Goal: Transaction & Acquisition: Purchase product/service

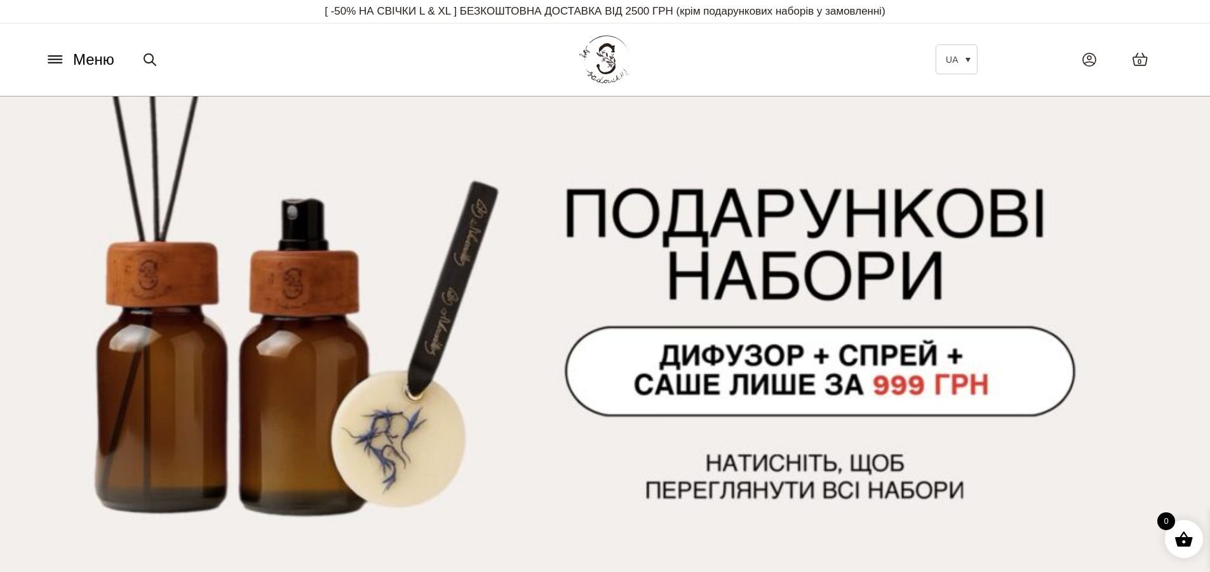
click at [56, 57] on icon at bounding box center [55, 59] width 20 height 13
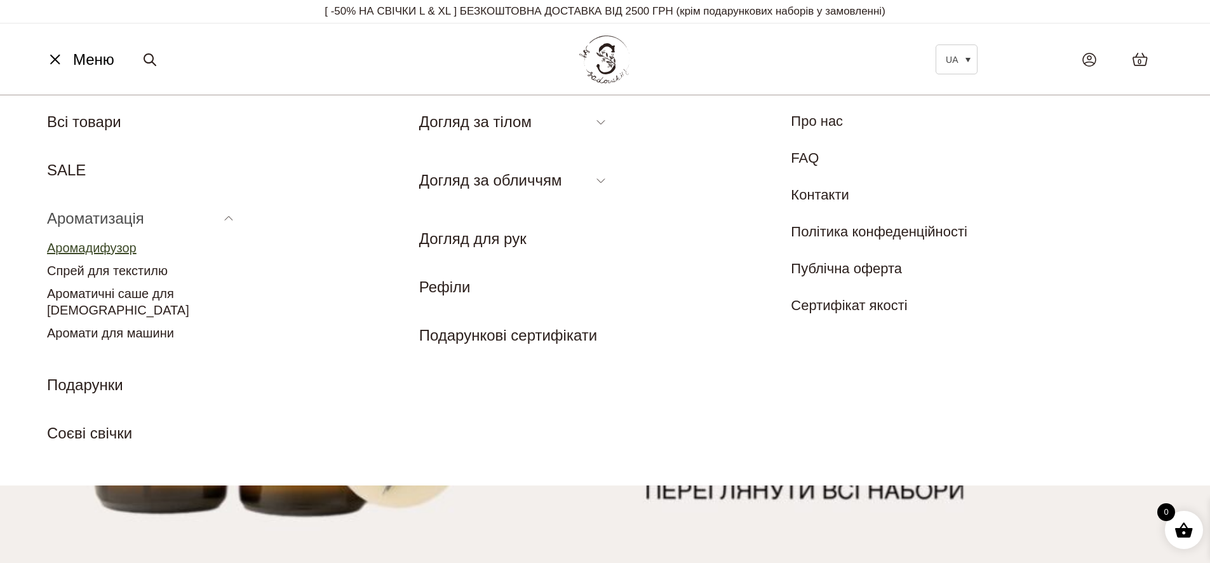
click at [121, 249] on link "Аромадифузор" at bounding box center [92, 248] width 90 height 14
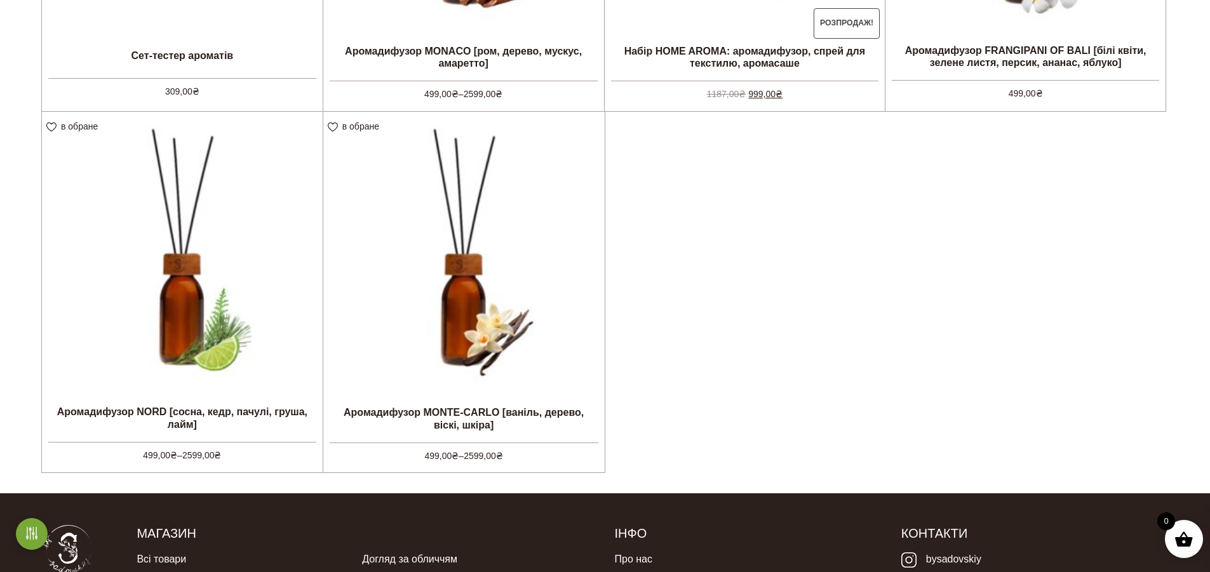
scroll to position [635, 0]
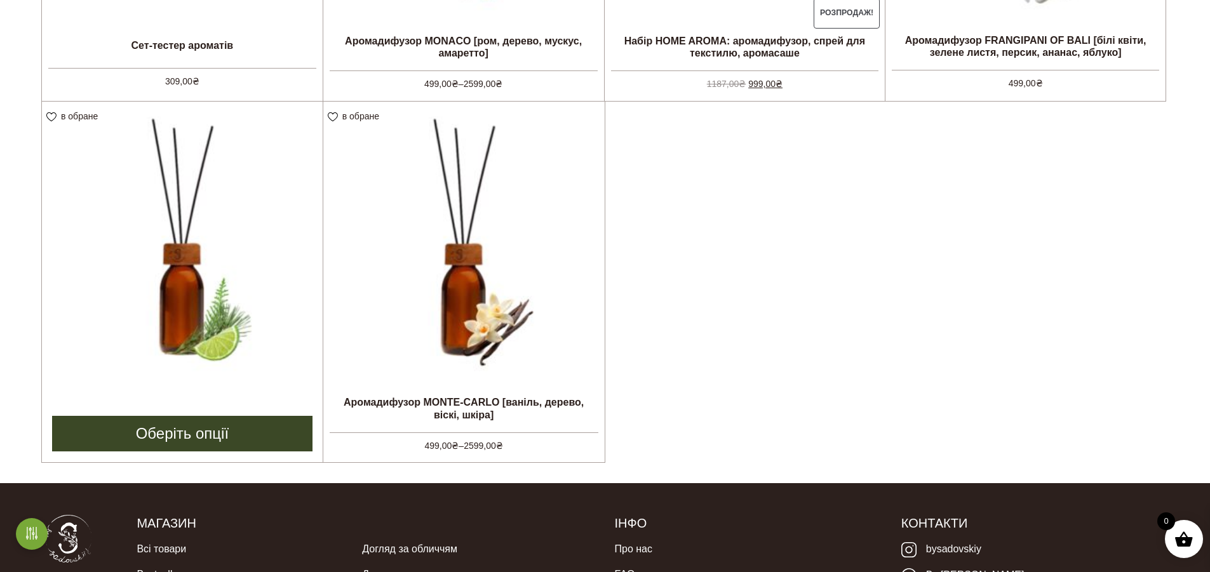
click at [180, 284] on img at bounding box center [182, 242] width 281 height 281
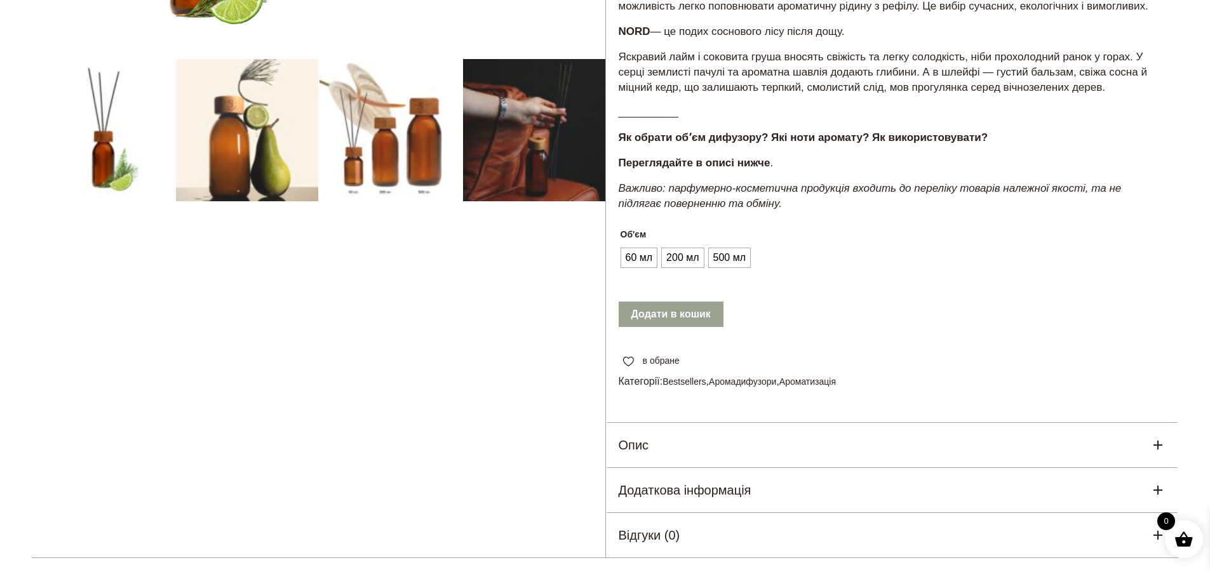
scroll to position [381, 0]
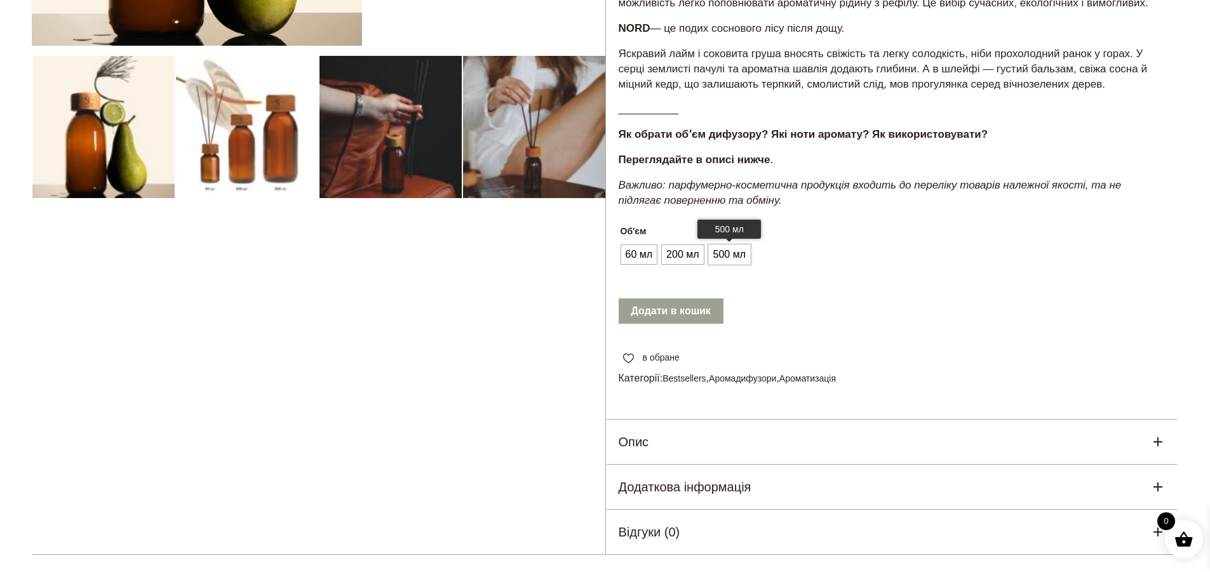
click at [724, 245] on span "500 мл" at bounding box center [729, 255] width 39 height 20
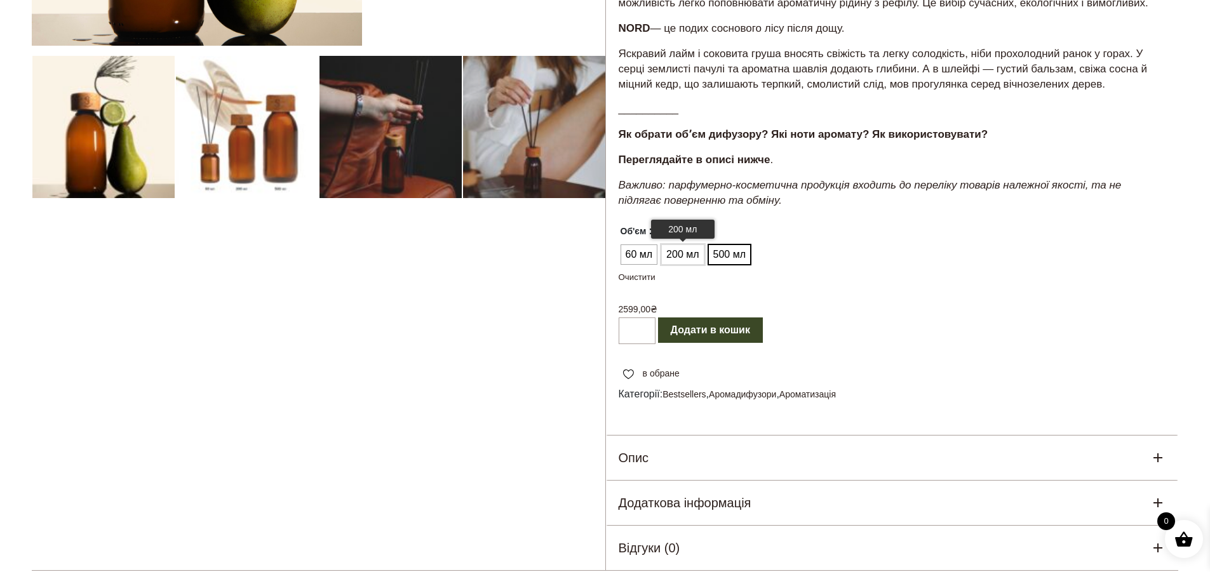
click at [690, 245] on span "200 мл" at bounding box center [682, 255] width 39 height 20
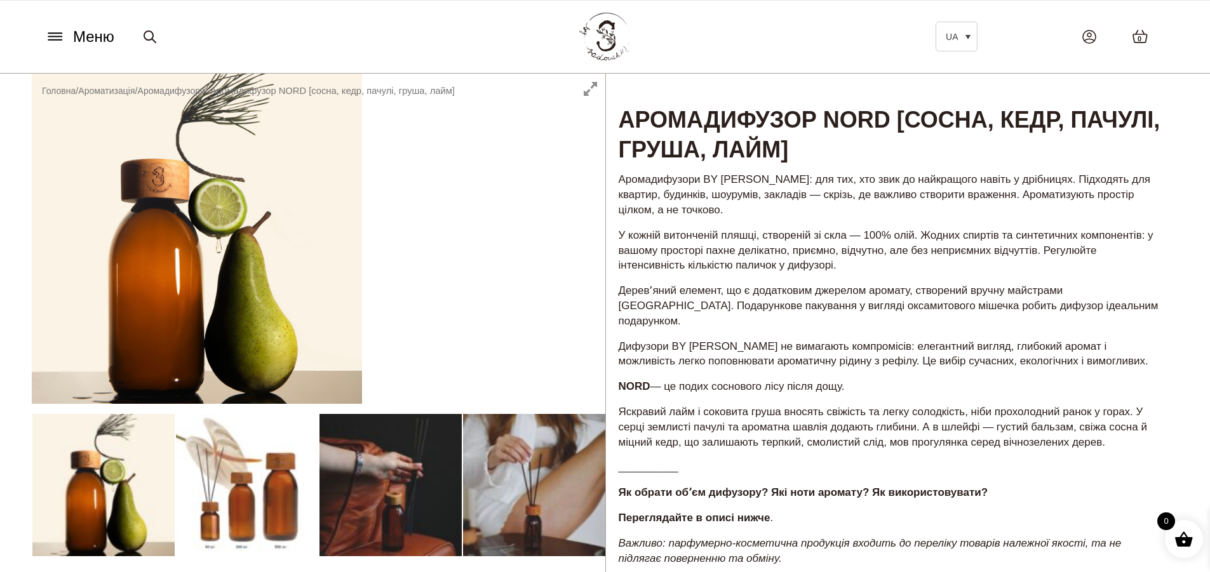
scroll to position [0, 0]
